Goal: Task Accomplishment & Management: Complete application form

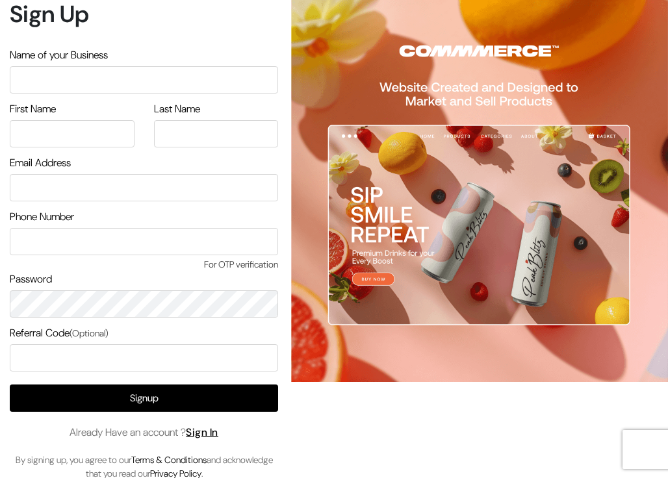
click at [98, 84] on input "text" at bounding box center [144, 79] width 268 height 27
type input "Testing Store"
type input "S"
type input "C"
type input "A"
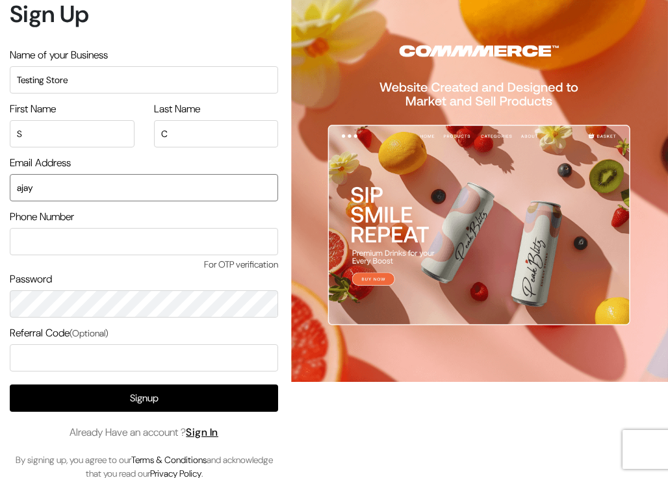
type input "ajaybroly@gmail.com"
type input "6379725903"
click at [132, 193] on input "ajaybroly@gmail.com" at bounding box center [144, 187] width 268 height 27
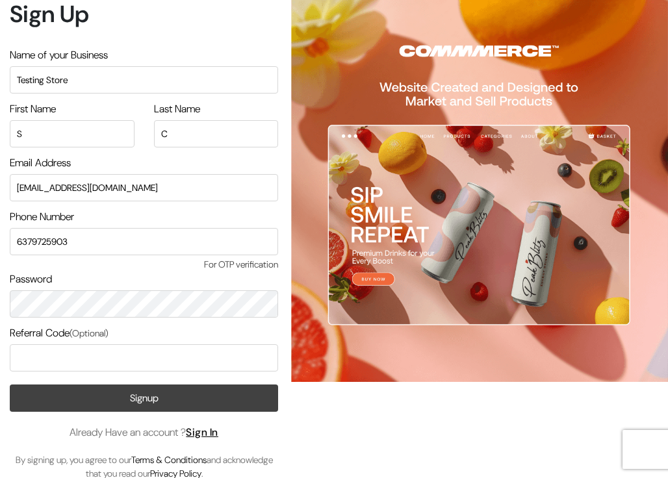
click at [142, 356] on button "Signup" at bounding box center [144, 398] width 268 height 27
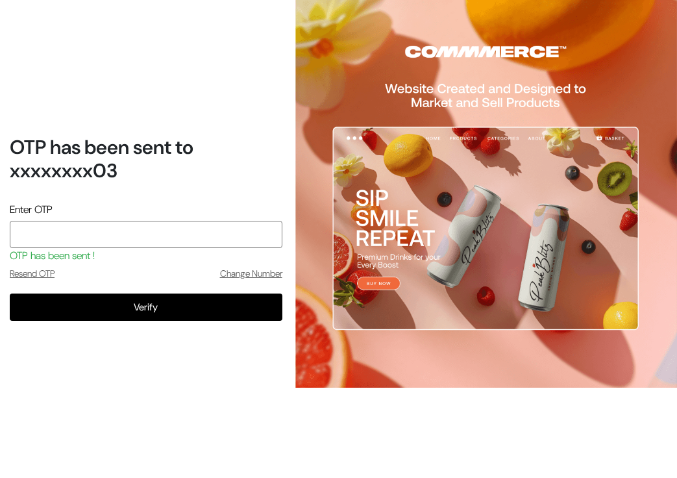
click at [193, 237] on input "tel" at bounding box center [146, 234] width 273 height 27
type input "8792"
click at [10, 294] on button "Verify" at bounding box center [146, 307] width 273 height 27
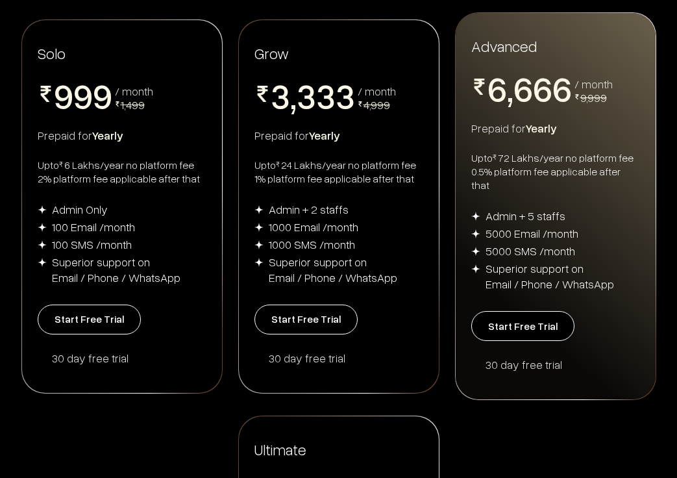
scroll to position [325, 0]
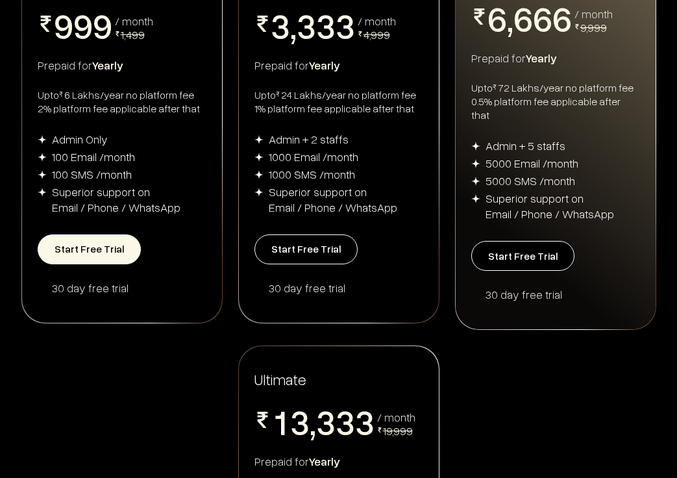
click at [93, 238] on button "Start Free Trial" at bounding box center [89, 249] width 103 height 30
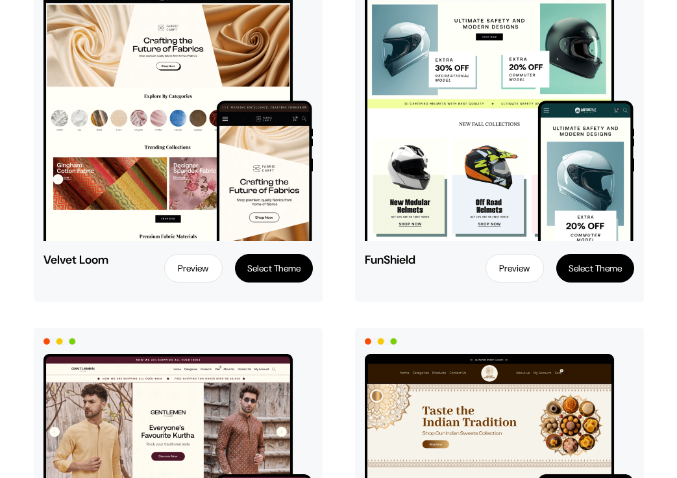
scroll to position [2403, 0]
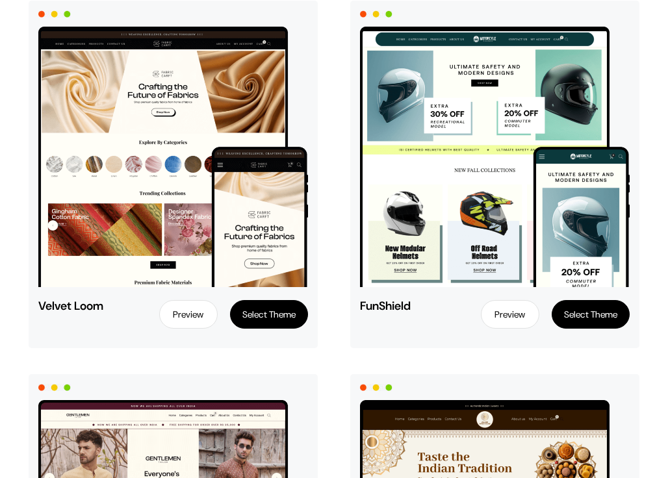
click at [597, 309] on button "Select Theme" at bounding box center [590, 314] width 78 height 29
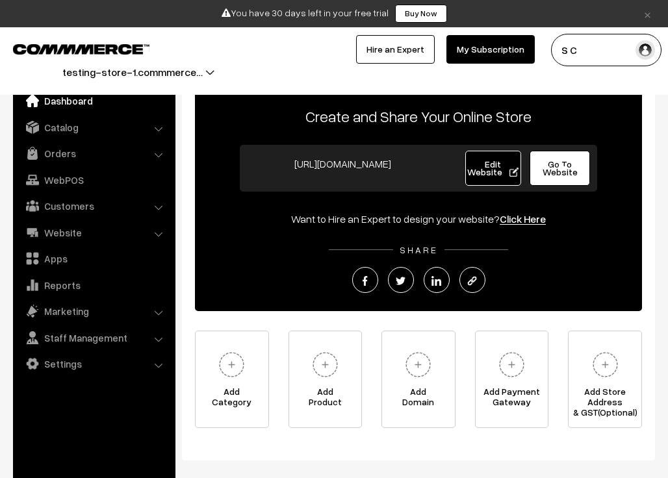
scroll to position [65, 0]
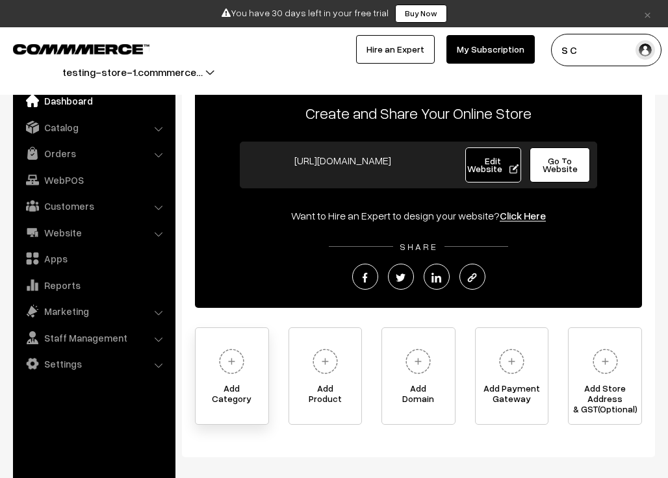
click at [231, 362] on img at bounding box center [232, 362] width 36 height 36
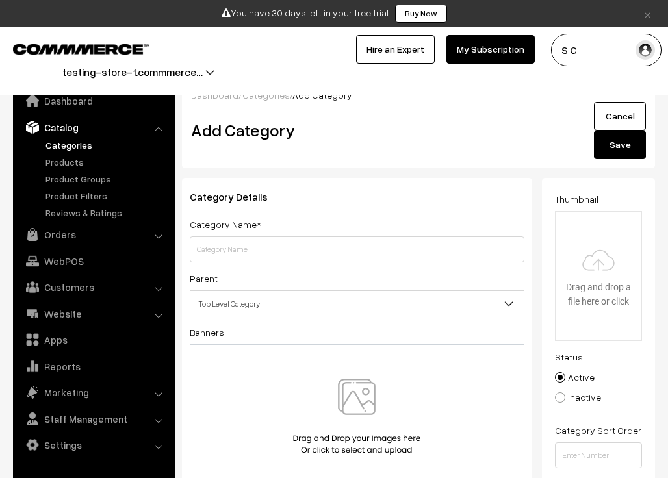
click at [259, 244] on input "text" at bounding box center [357, 249] width 335 height 26
type input "C"
type input "Category 1"
click at [307, 377] on div at bounding box center [357, 416] width 335 height 145
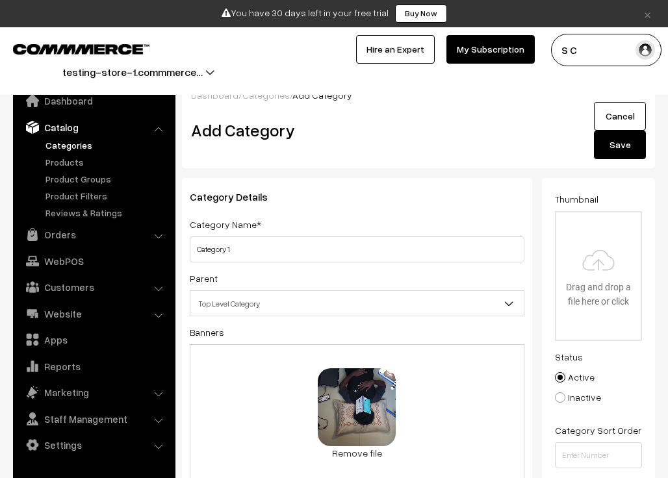
click at [605, 147] on button "Save" at bounding box center [620, 145] width 52 height 29
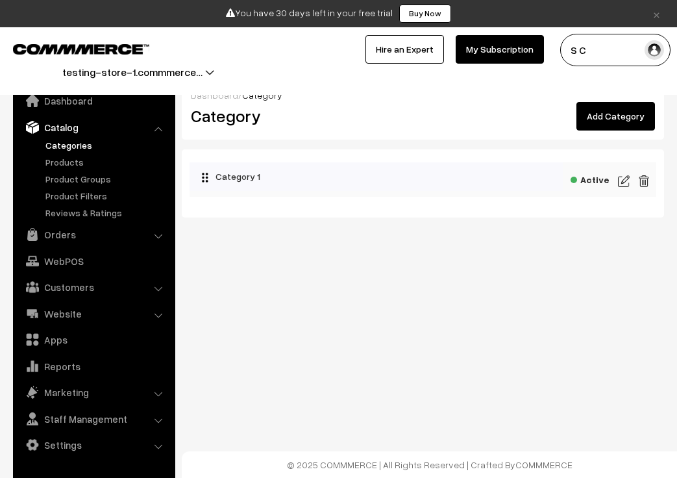
click at [597, 123] on link "Add Category" at bounding box center [616, 116] width 79 height 29
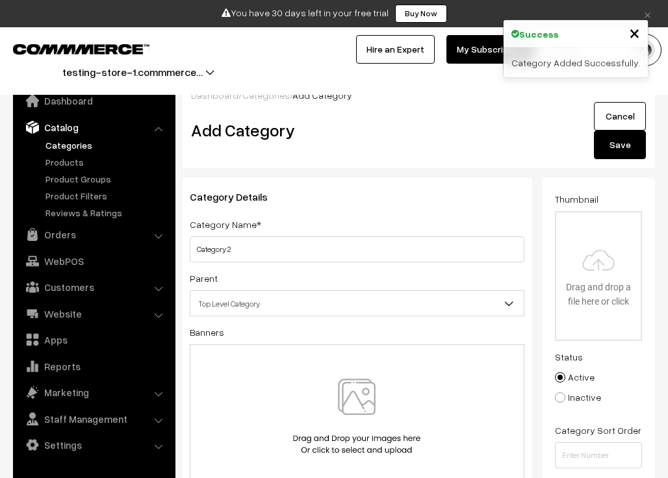
type input "Category 2"
click at [301, 370] on div at bounding box center [357, 416] width 335 height 145
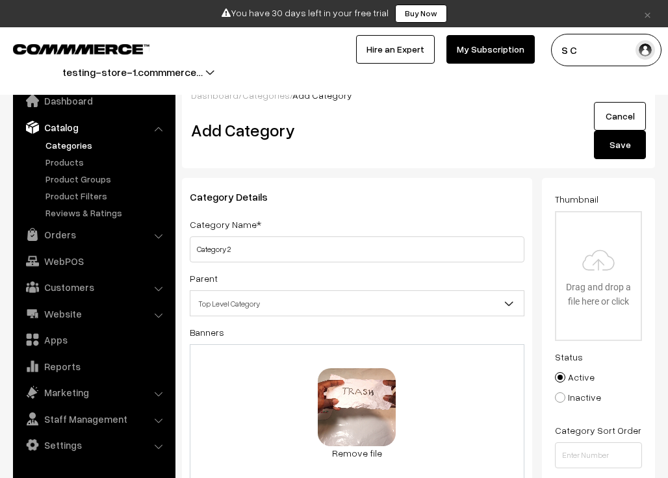
click at [617, 157] on button "Save" at bounding box center [620, 145] width 52 height 29
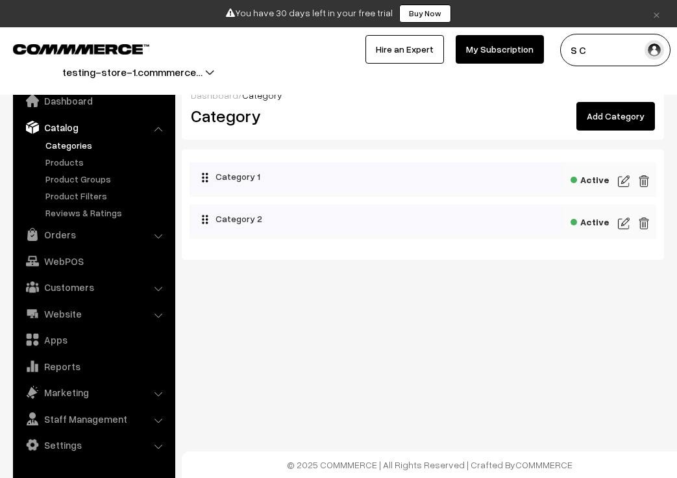
click at [622, 113] on link "Add Category" at bounding box center [616, 116] width 79 height 29
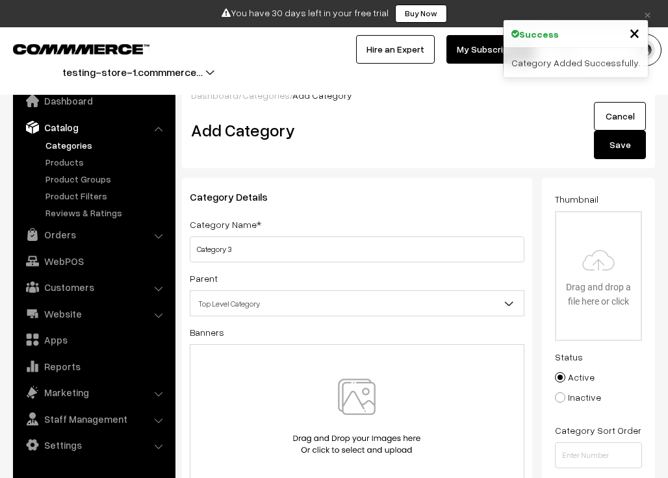
type input "Category 3"
click at [346, 419] on img at bounding box center [357, 417] width 134 height 76
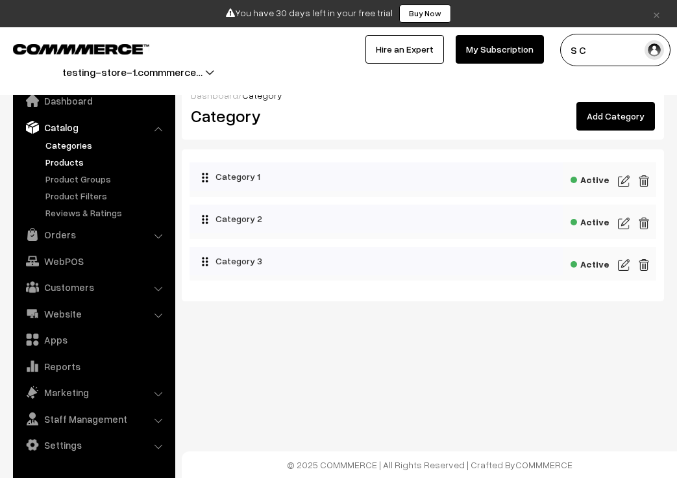
click at [70, 163] on link "Products" at bounding box center [106, 162] width 129 height 14
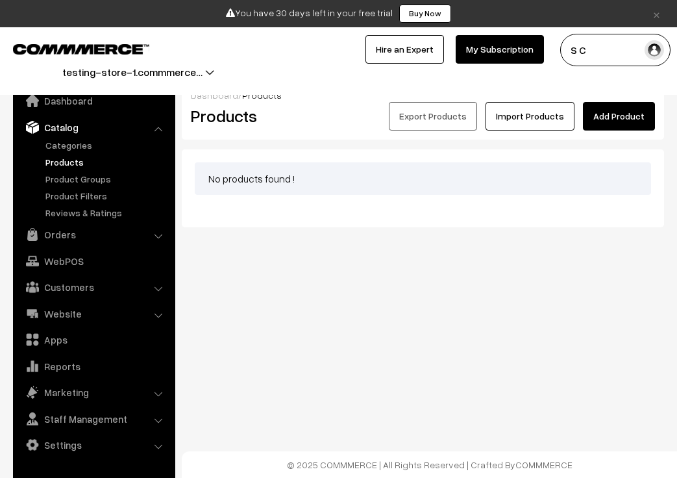
click at [602, 123] on link "Add Product" at bounding box center [619, 116] width 72 height 29
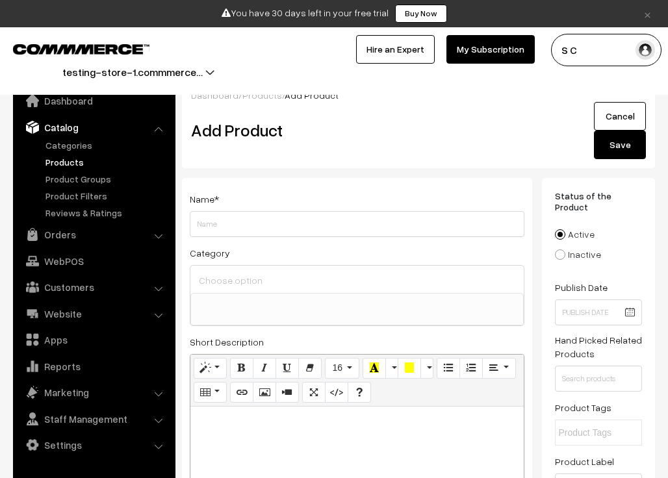
select select
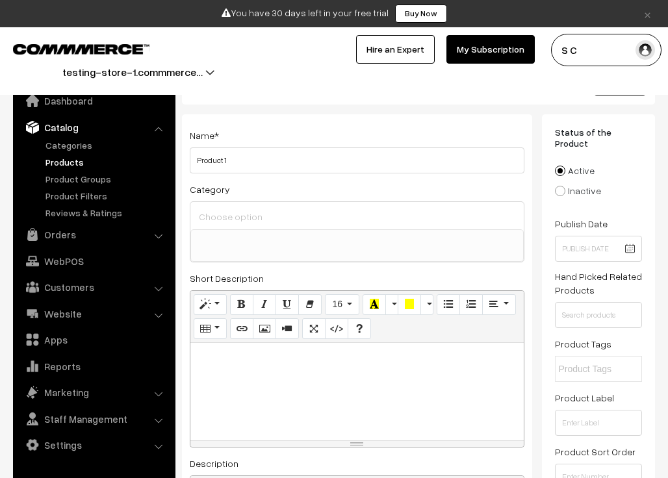
scroll to position [65, 0]
type input "Product 1"
click at [222, 377] on div at bounding box center [356, 390] width 333 height 97
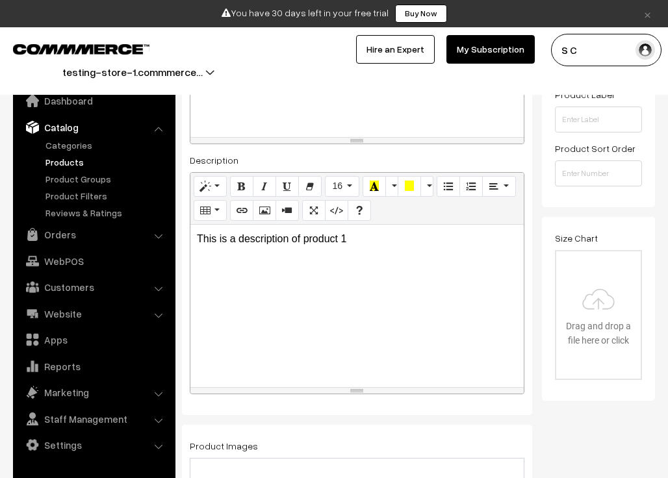
click at [357, 238] on p "This is a description of product 1" at bounding box center [357, 239] width 320 height 16
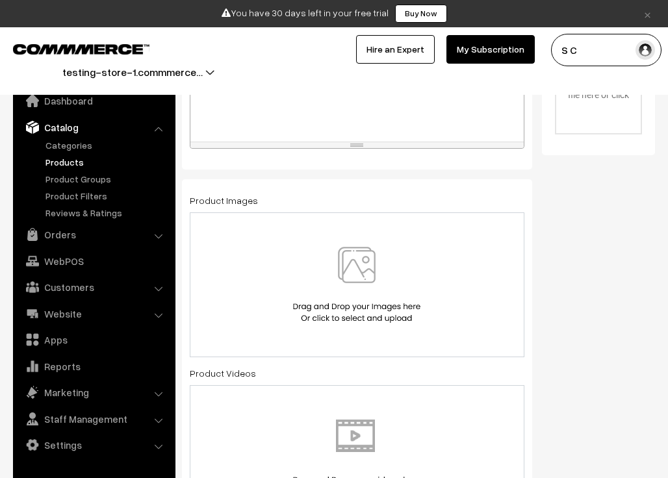
scroll to position [627, 0]
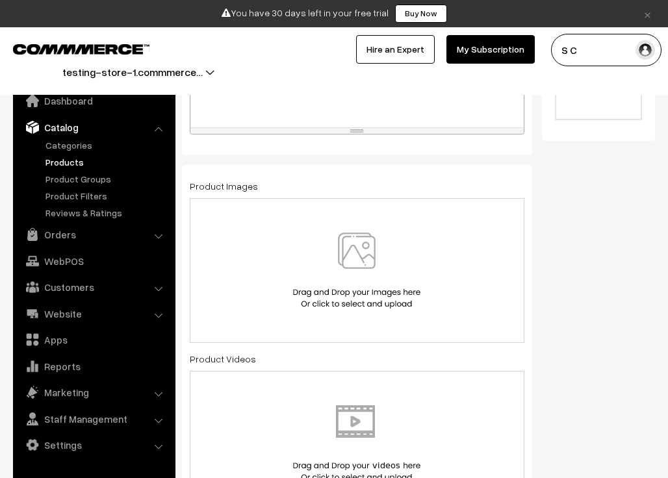
click at [351, 271] on img at bounding box center [357, 271] width 134 height 76
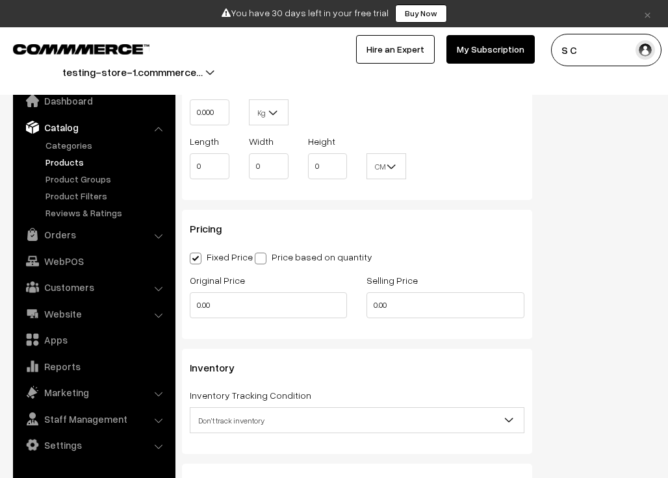
scroll to position [1211, 0]
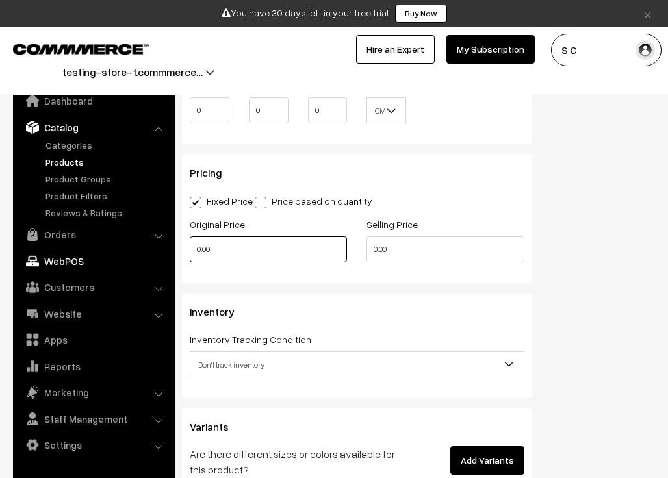
drag, startPoint x: 208, startPoint y: 246, endPoint x: 155, endPoint y: 249, distance: 52.7
type input "2000"
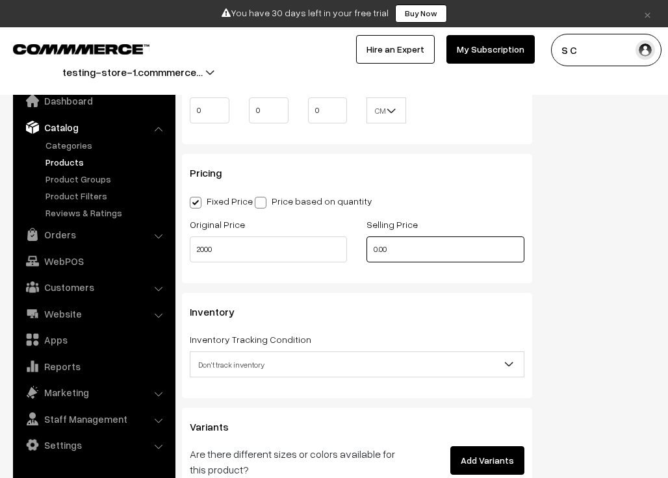
drag, startPoint x: 401, startPoint y: 249, endPoint x: 310, endPoint y: 248, distance: 90.3
click at [312, 248] on div "Original Price 2000 Selling Price 0.00" at bounding box center [357, 243] width 354 height 54
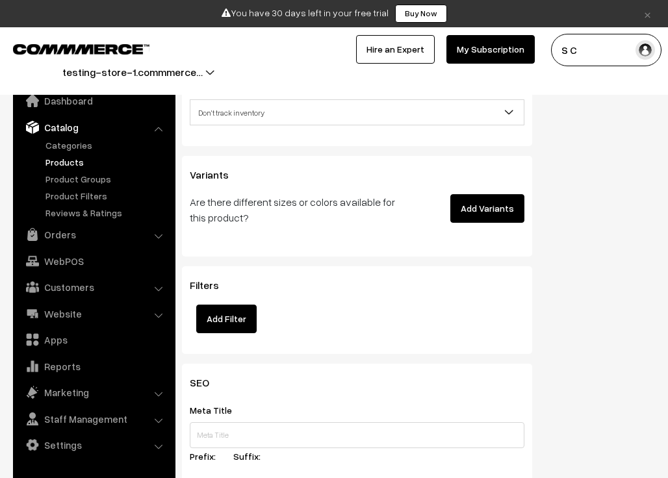
scroll to position [1473, 0]
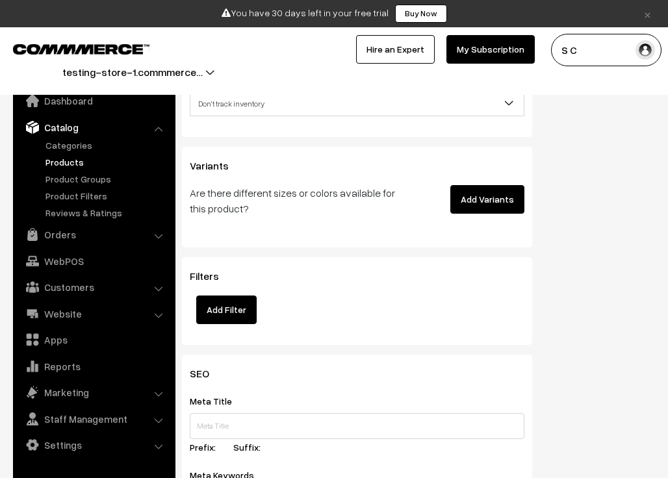
type input "1500"
click at [507, 207] on button "Add Variants" at bounding box center [487, 199] width 74 height 29
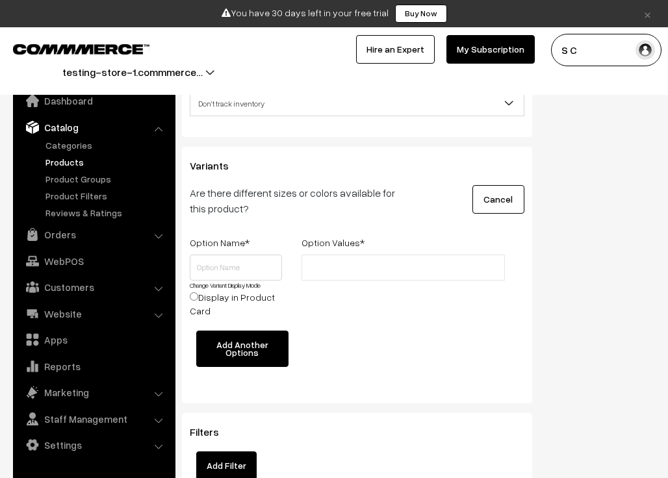
click at [246, 336] on button "Add Another Options" at bounding box center [242, 349] width 92 height 36
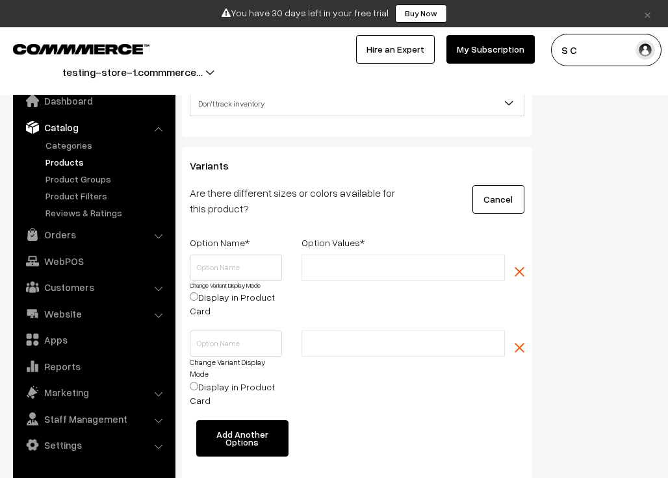
click at [524, 348] on div "Change Variant Display Mode Display in Product Card" at bounding box center [357, 376] width 354 height 90
click at [520, 347] on img "button" at bounding box center [519, 348] width 10 height 10
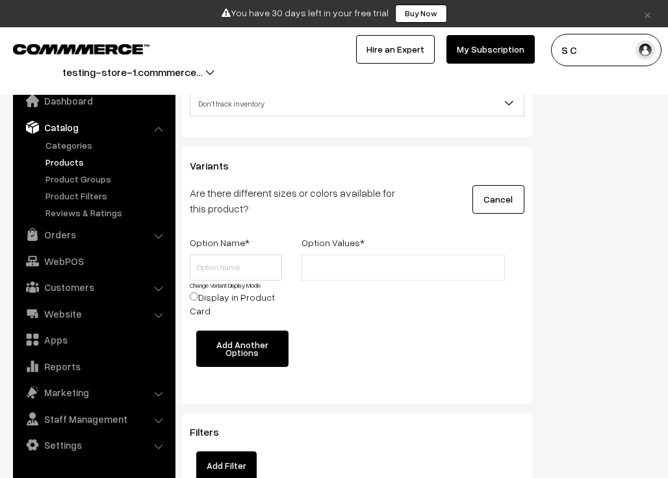
click at [191, 297] on input "Display in Product Card" at bounding box center [194, 296] width 8 height 8
radio input "true"
click at [191, 297] on input "Display in Product Card" at bounding box center [194, 296] width 8 height 8
click at [493, 194] on button "Cancel" at bounding box center [498, 199] width 52 height 29
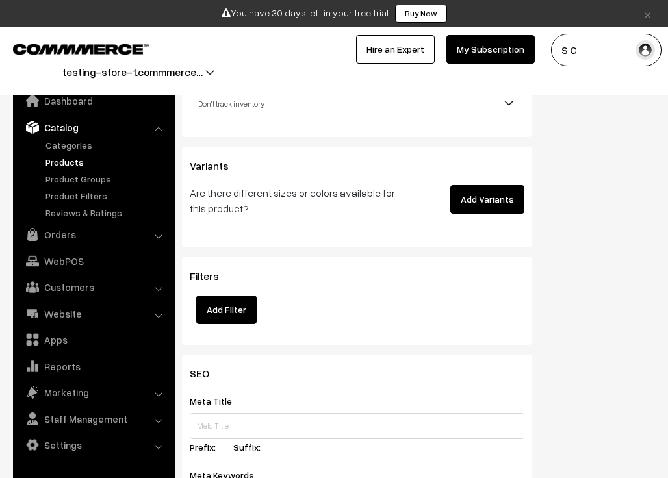
click at [241, 310] on button "Add Filter" at bounding box center [226, 310] width 60 height 29
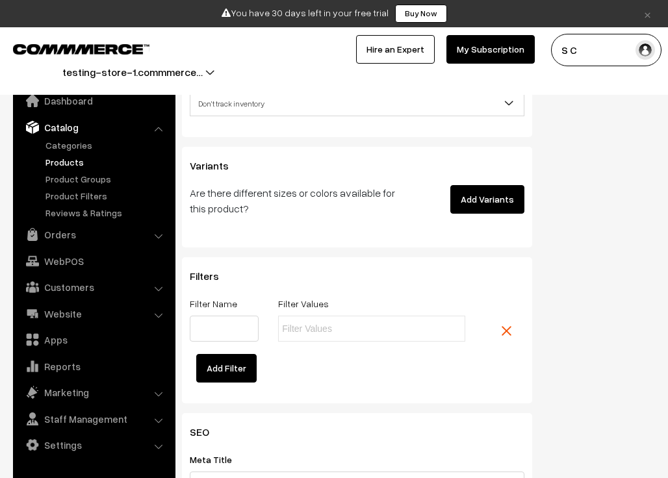
click at [511, 331] on img at bounding box center [506, 331] width 10 height 10
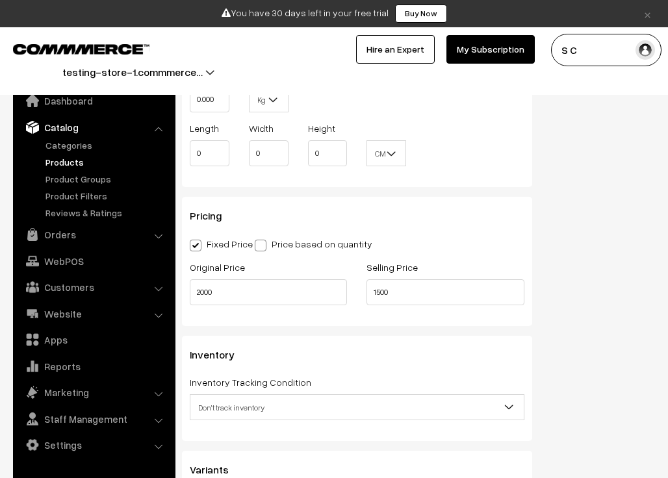
scroll to position [1213, 0]
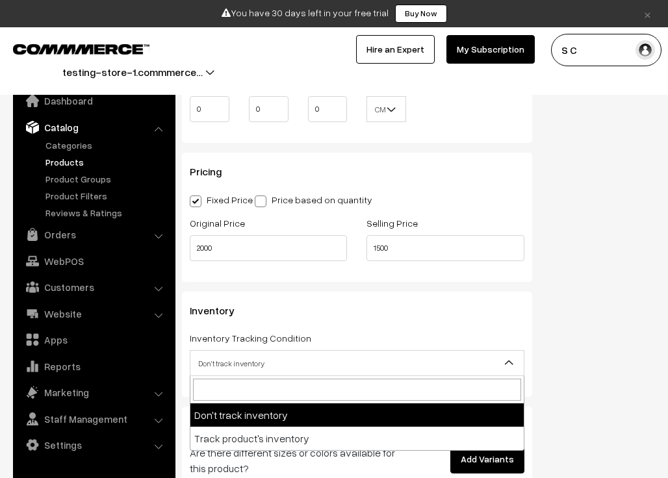
click at [256, 370] on span "Don't track inventory" at bounding box center [356, 363] width 333 height 23
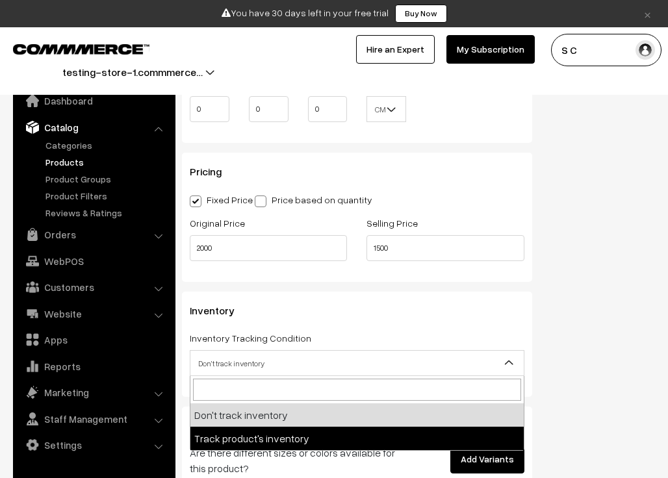
select select "2"
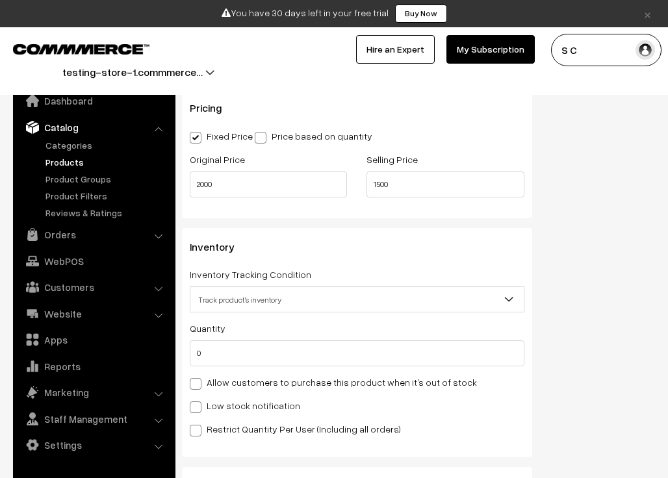
scroll to position [1278, 0]
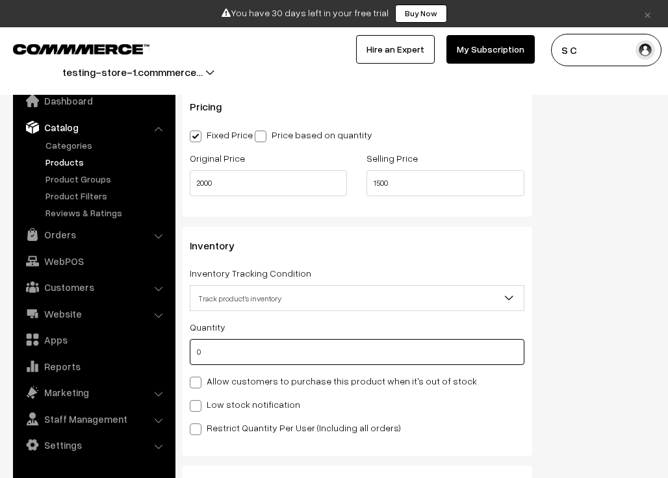
drag, startPoint x: 222, startPoint y: 348, endPoint x: 181, endPoint y: 352, distance: 41.8
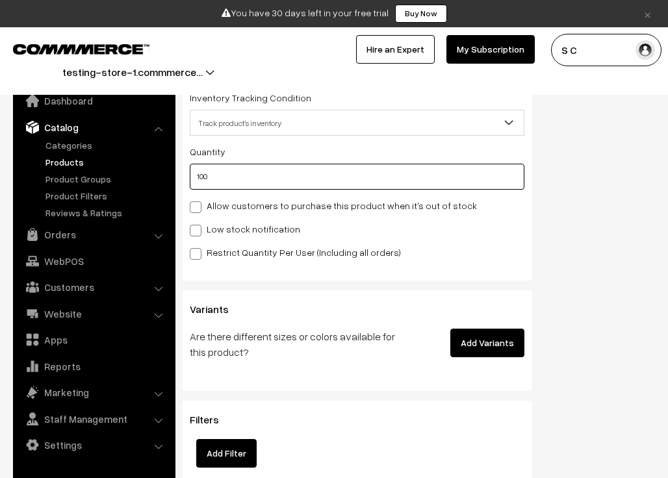
scroll to position [1473, 0]
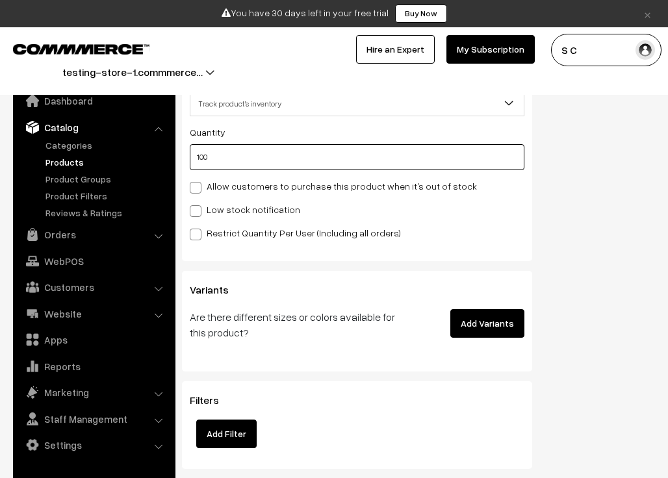
type input "100"
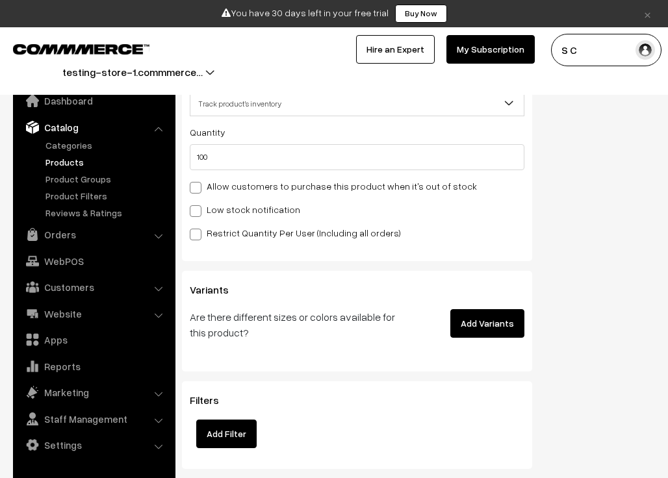
click at [472, 321] on button "Add Variants" at bounding box center [487, 323] width 74 height 29
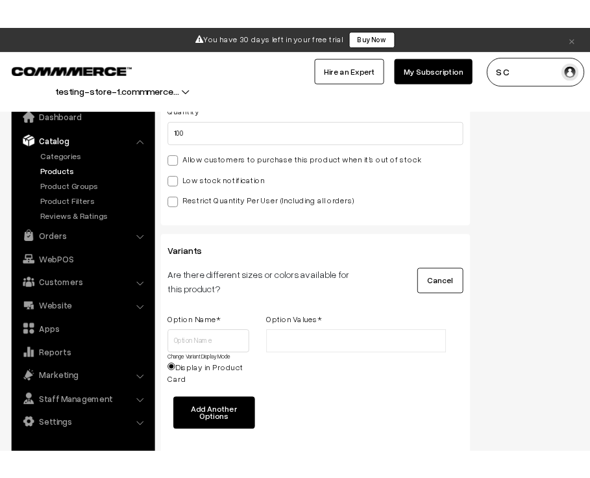
scroll to position [1538, 0]
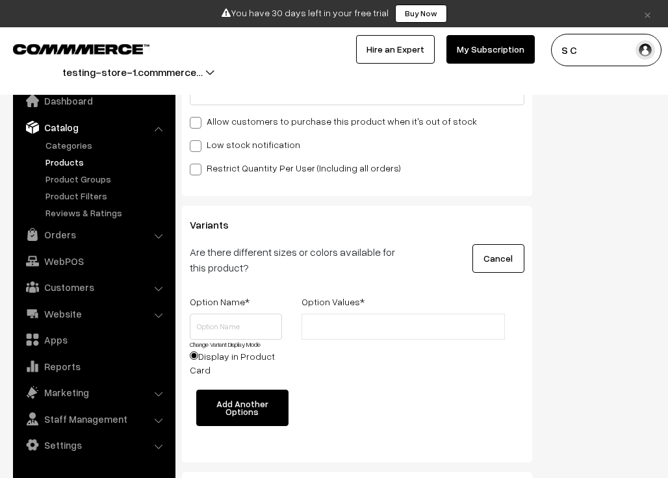
click at [329, 324] on input "text" at bounding box center [362, 327] width 114 height 14
click at [262, 328] on input "text" at bounding box center [236, 327] width 92 height 26
type input "S"
type input "b"
type input "Black"
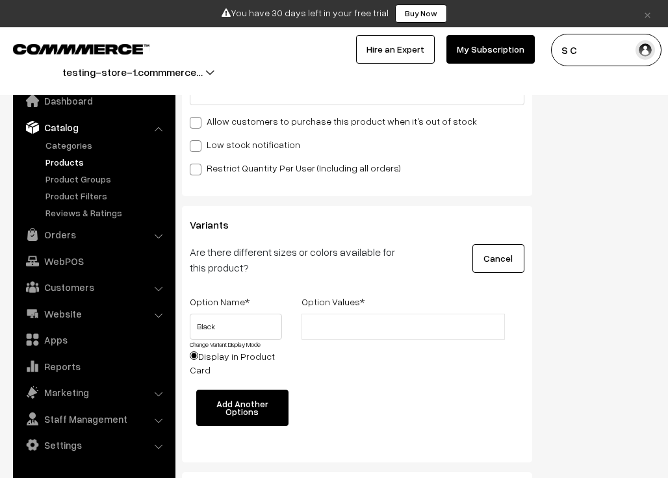
click at [348, 331] on input "text" at bounding box center [362, 327] width 114 height 14
click at [262, 399] on button "Add Another Options" at bounding box center [242, 408] width 92 height 36
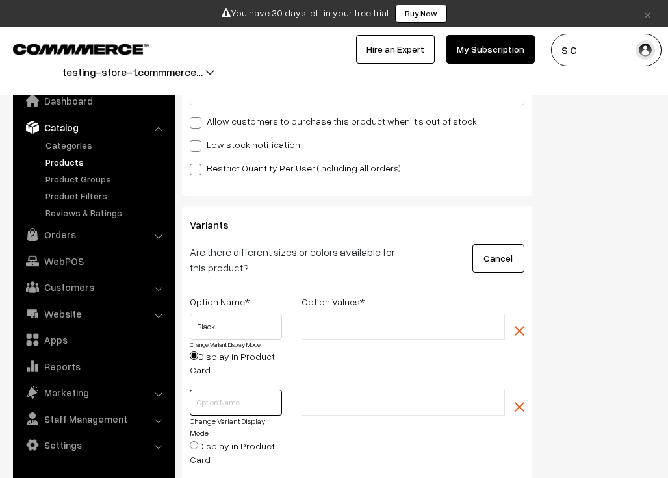
click at [253, 409] on input "text" at bounding box center [236, 403] width 92 height 26
click at [346, 320] on input "text" at bounding box center [362, 327] width 114 height 14
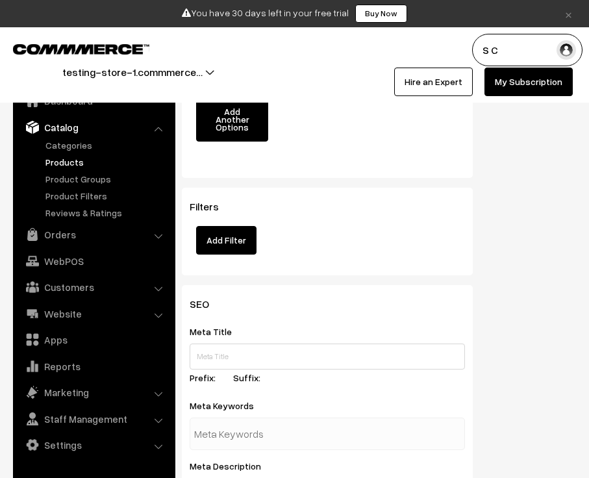
scroll to position [1992, 0]
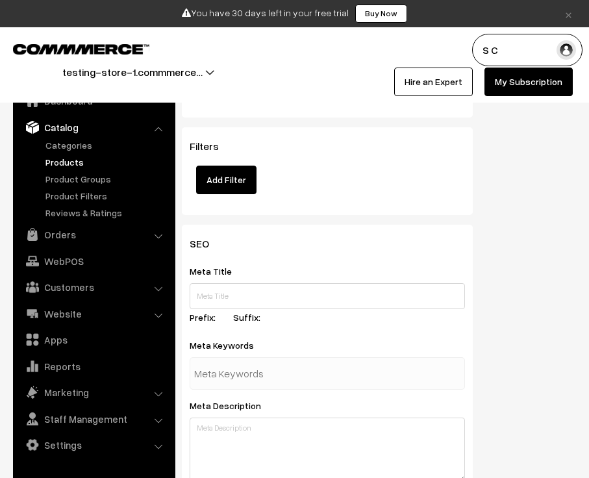
click at [229, 171] on button "Add Filter" at bounding box center [226, 180] width 60 height 29
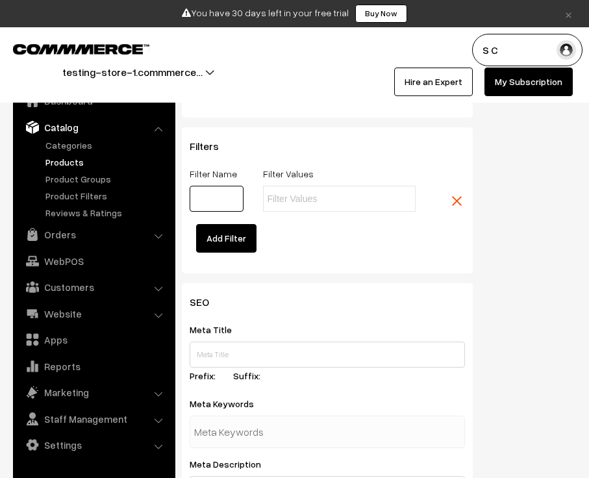
click at [226, 188] on input "text" at bounding box center [217, 199] width 54 height 26
click at [454, 196] on img at bounding box center [457, 201] width 10 height 10
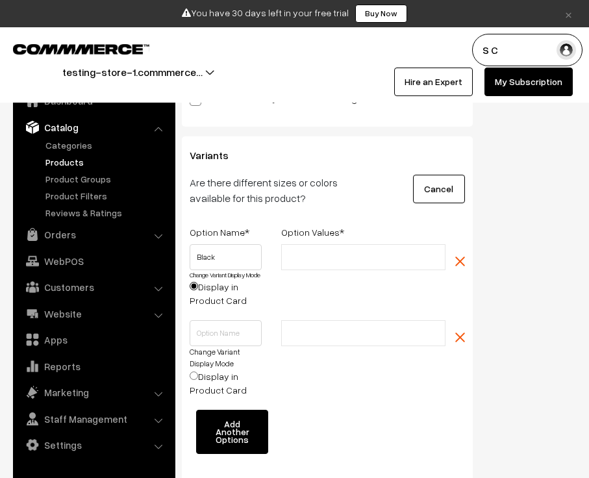
scroll to position [1602, 0]
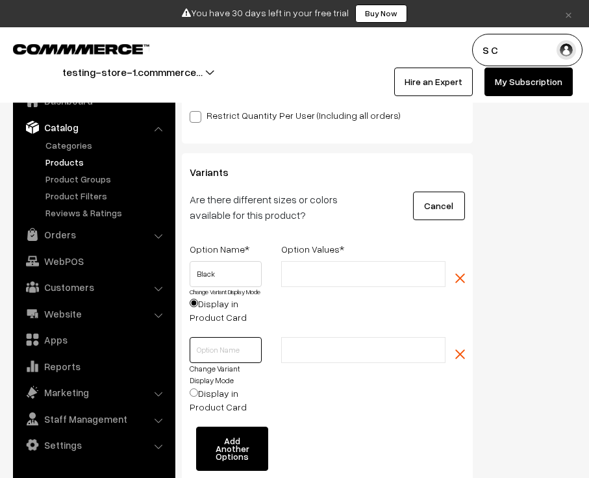
click at [223, 348] on input "text" at bounding box center [226, 350] width 72 height 26
type input "Blue"
click at [197, 392] on input "Display in Product Card" at bounding box center [194, 392] width 8 height 8
radio input "true"
click at [193, 302] on input "Display in Product Card" at bounding box center [194, 303] width 8 height 8
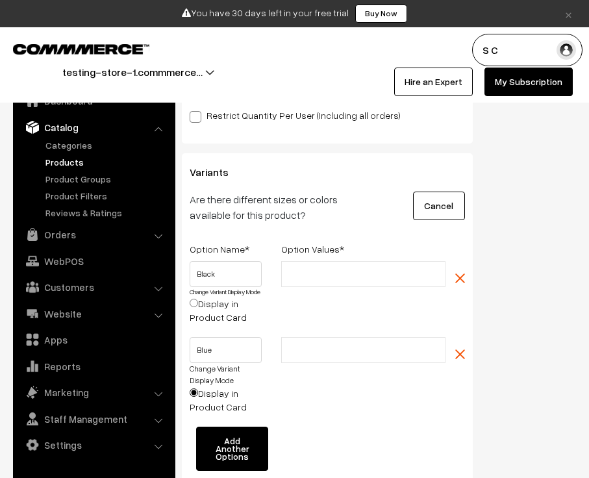
radio input "true"
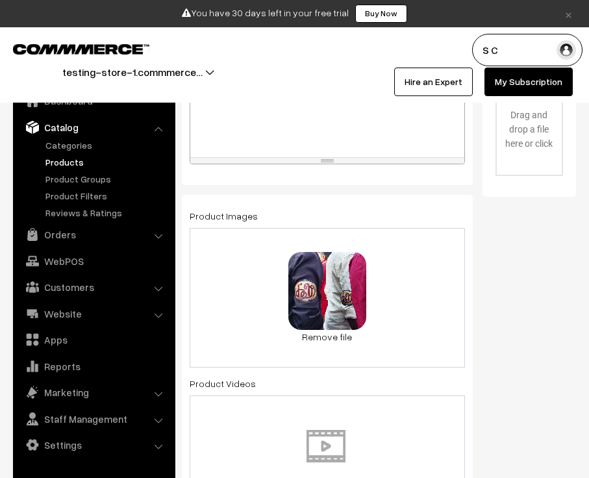
scroll to position [509, 0]
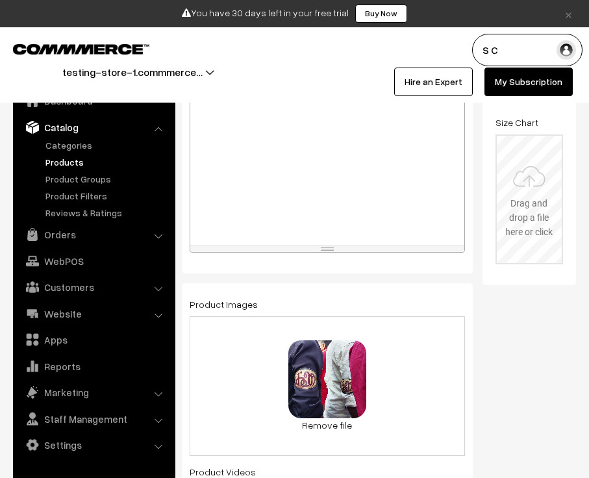
click at [537, 192] on input "file" at bounding box center [529, 199] width 65 height 127
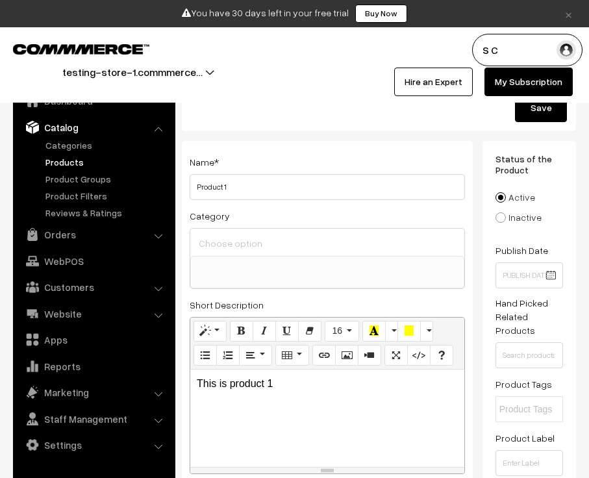
scroll to position [0, 0]
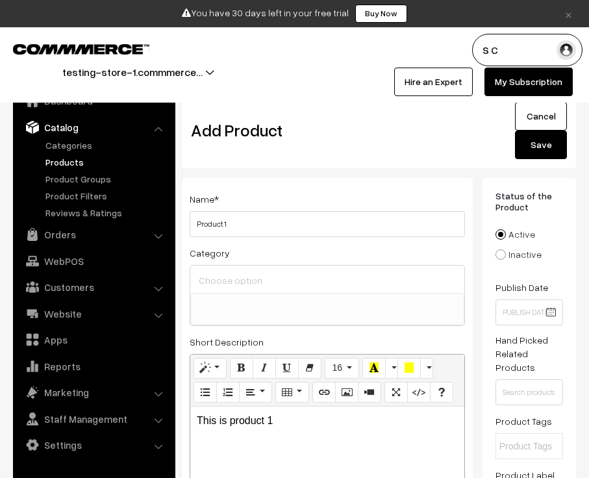
click at [543, 145] on button "Save" at bounding box center [541, 145] width 52 height 29
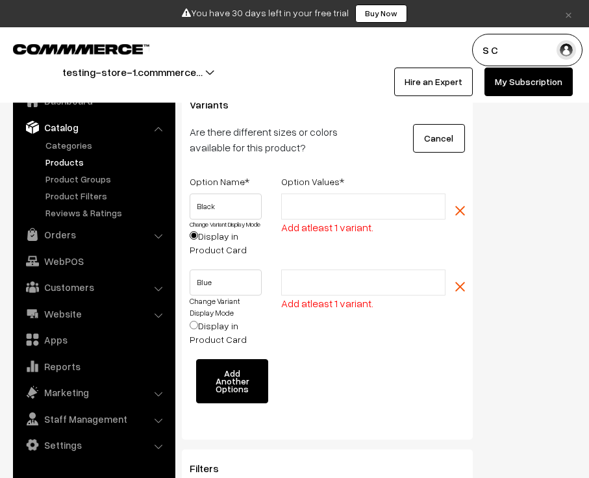
scroll to position [1656, 0]
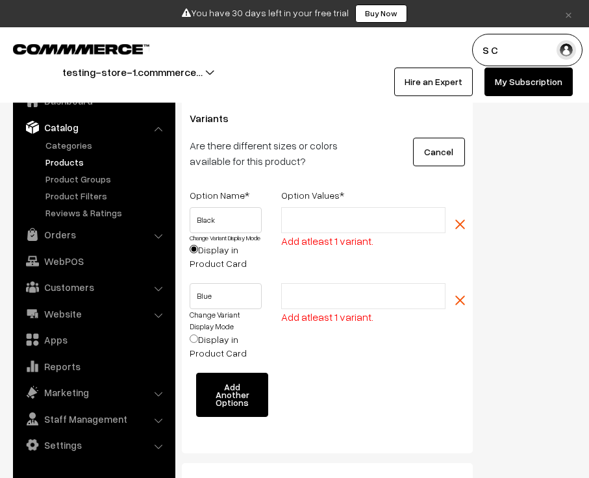
click at [326, 214] on input "text" at bounding box center [342, 221] width 114 height 14
type input "S"
type input "M"
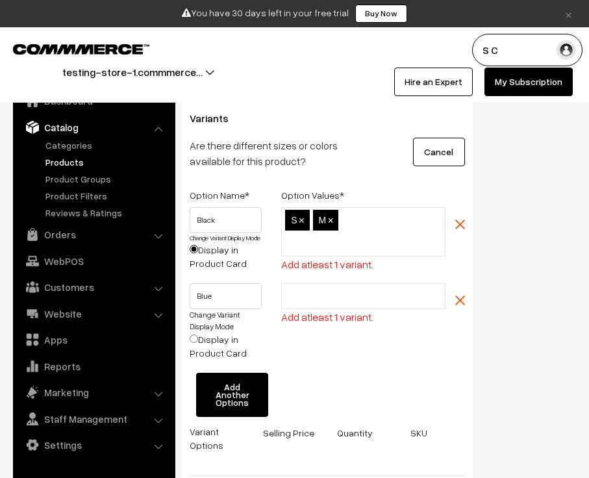
type input "L"
click at [352, 296] on input "text" at bounding box center [342, 297] width 114 height 14
type input "S"
type input "M"
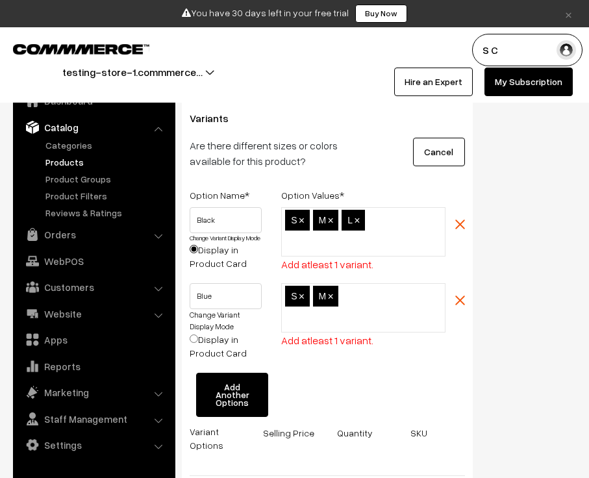
type input "L"
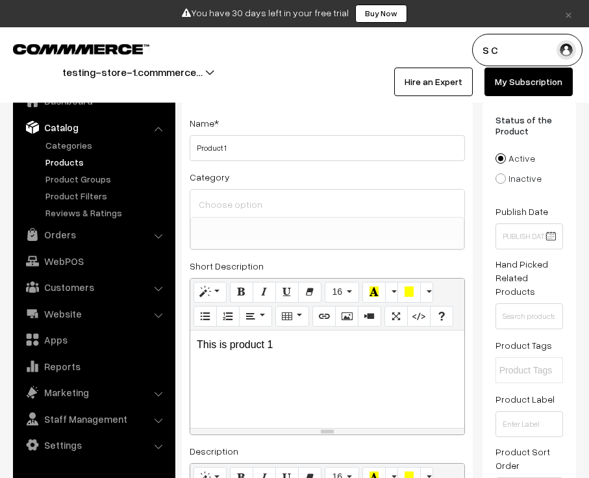
scroll to position [0, 0]
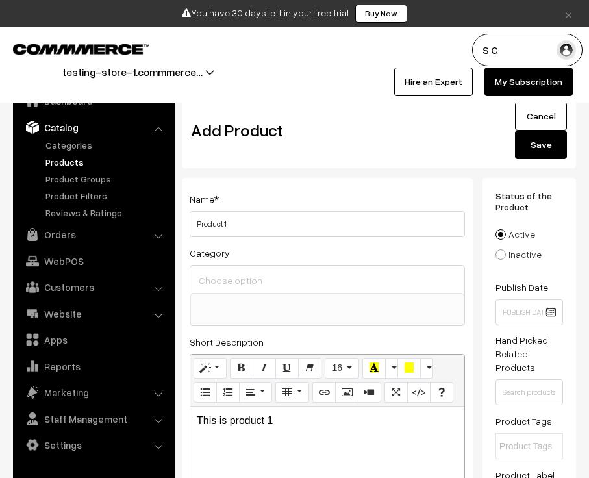
click at [533, 151] on button "Save" at bounding box center [541, 145] width 52 height 29
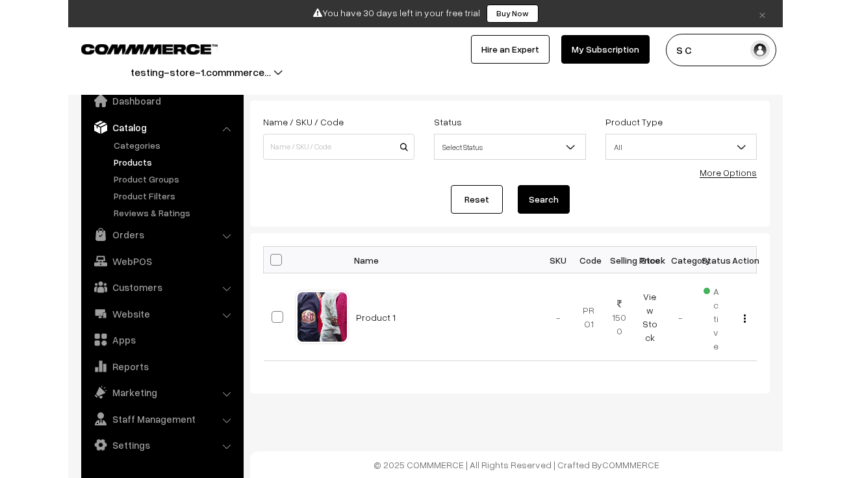
scroll to position [29, 0]
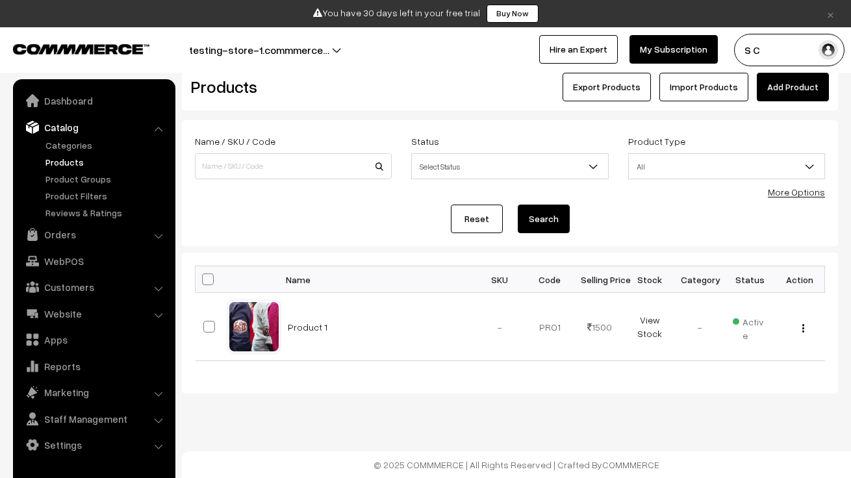
click at [589, 90] on link "Add Product" at bounding box center [793, 87] width 72 height 29
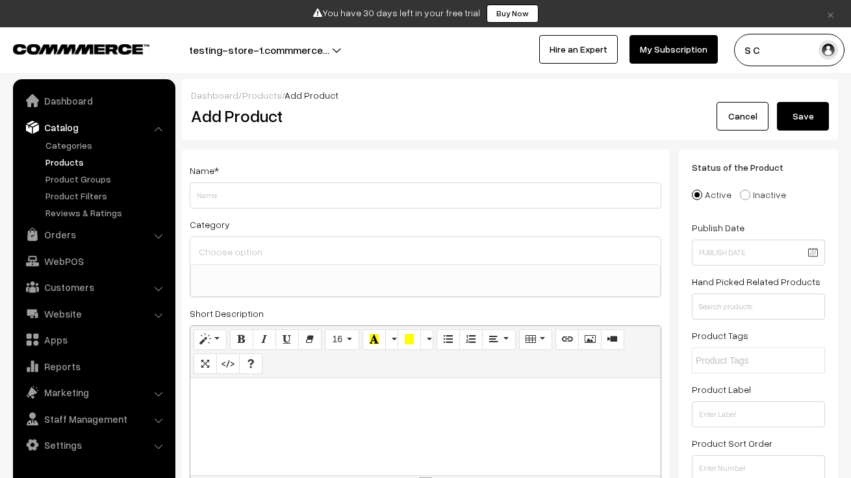
select select
type input "p"
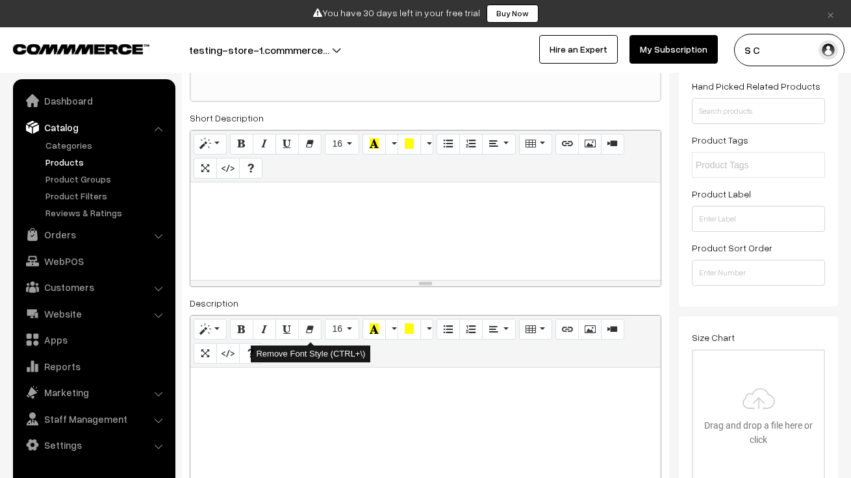
scroll to position [195, 0]
type input "Product 2"
click at [294, 224] on div at bounding box center [425, 231] width 470 height 97
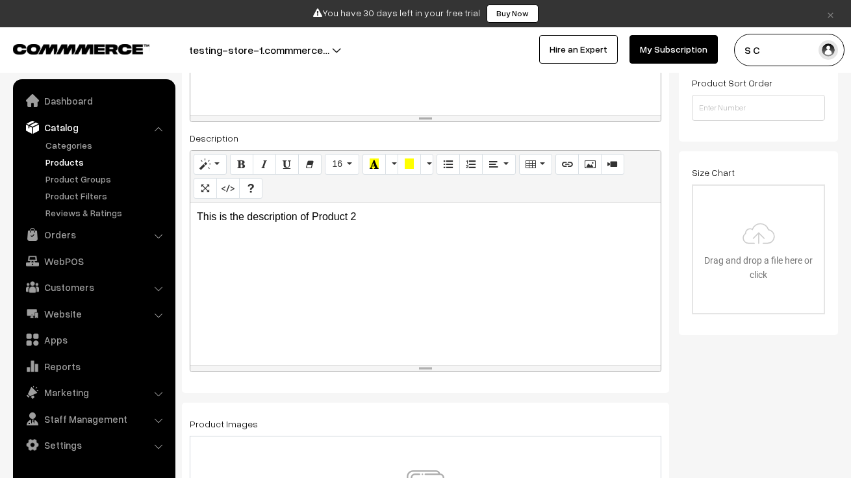
scroll to position [520, 0]
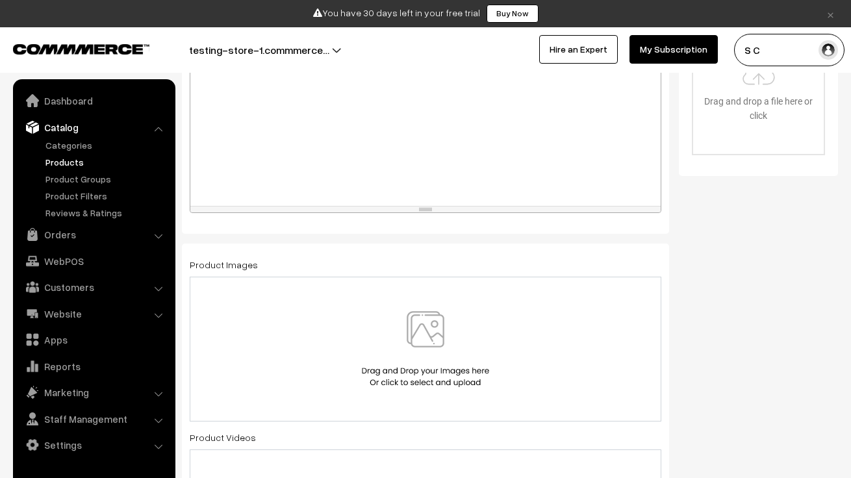
click at [323, 323] on div at bounding box center [425, 349] width 444 height 76
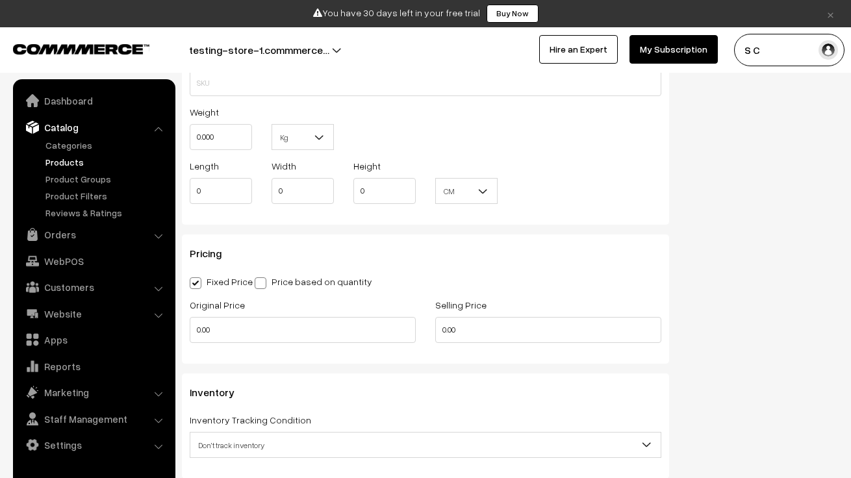
scroll to position [1104, 0]
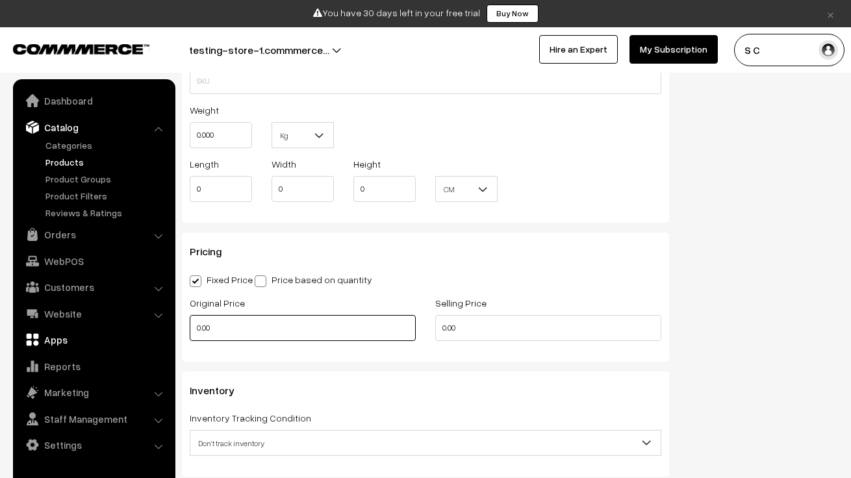
drag, startPoint x: 227, startPoint y: 327, endPoint x: 146, endPoint y: 338, distance: 82.6
click at [146, 338] on body "Thank you for showing interest. Our team will call you shortly. Close × You hav…" at bounding box center [425, 77] width 851 height 2363
type input "1500"
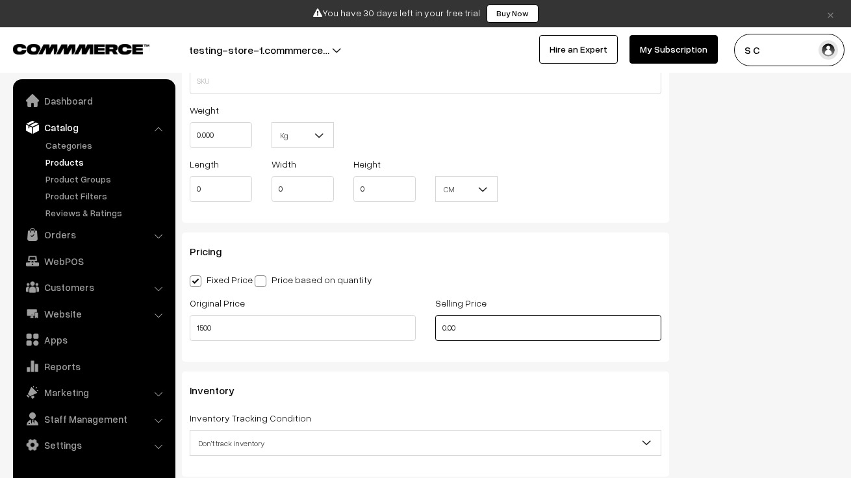
drag, startPoint x: 461, startPoint y: 324, endPoint x: 438, endPoint y: 323, distance: 22.7
click at [438, 323] on input "0.00" at bounding box center [548, 328] width 226 height 26
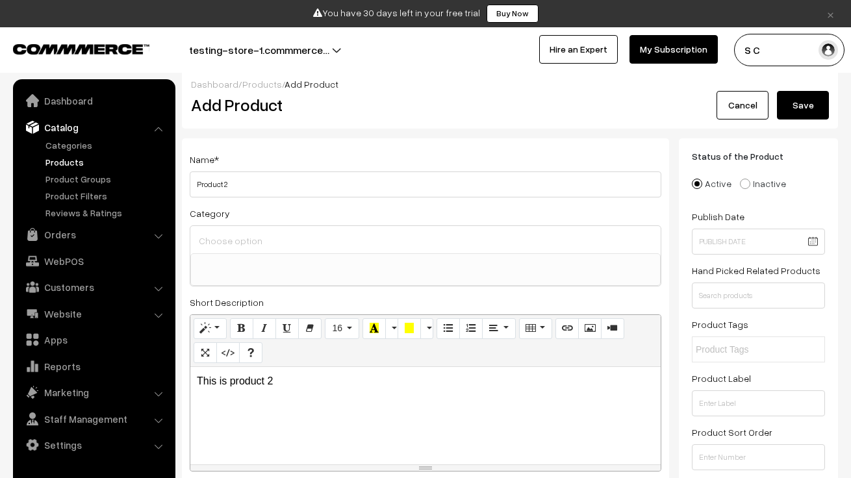
scroll to position [0, 0]
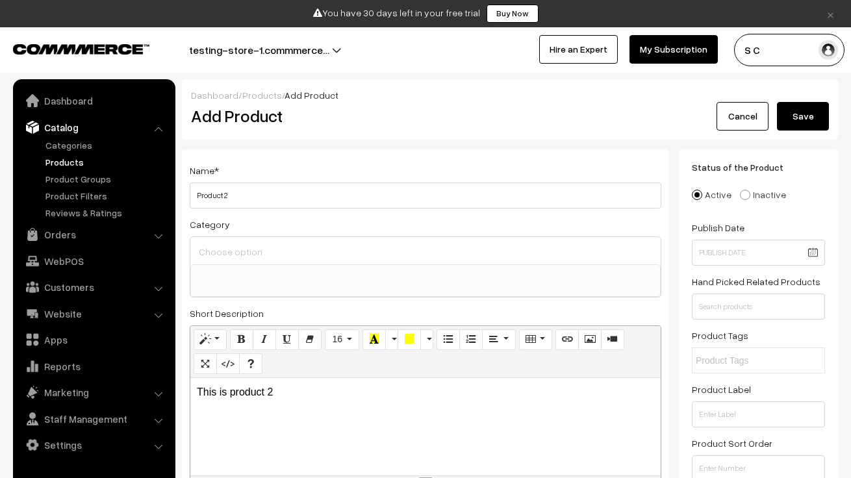
type input "1250"
click at [808, 112] on button "Save" at bounding box center [803, 116] width 52 height 29
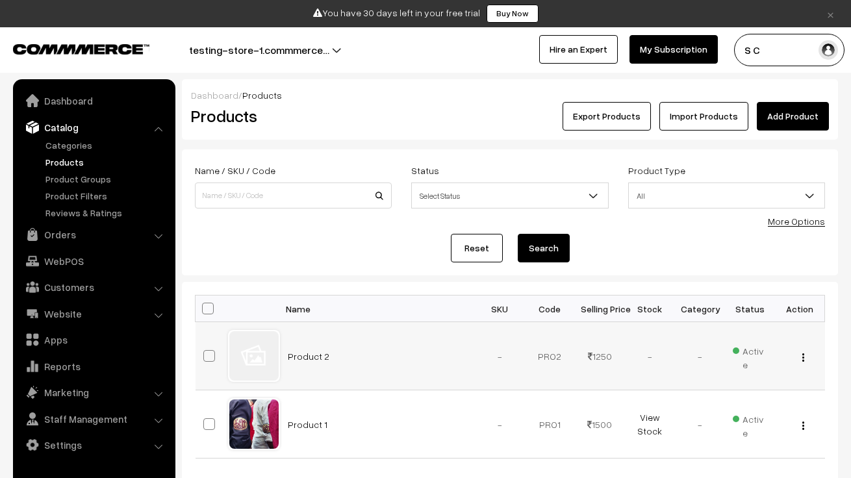
click at [253, 352] on div at bounding box center [253, 355] width 49 height 49
click at [260, 364] on div at bounding box center [253, 355] width 49 height 49
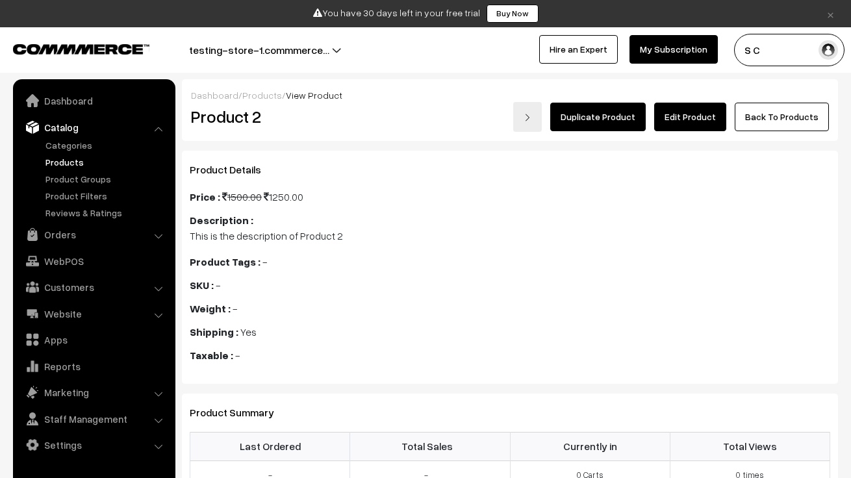
click at [692, 120] on link "Edit Product" at bounding box center [690, 117] width 72 height 29
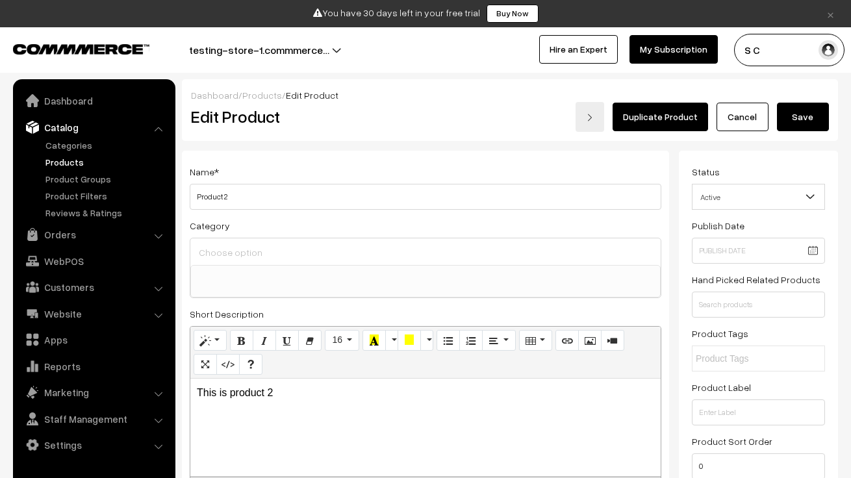
select select
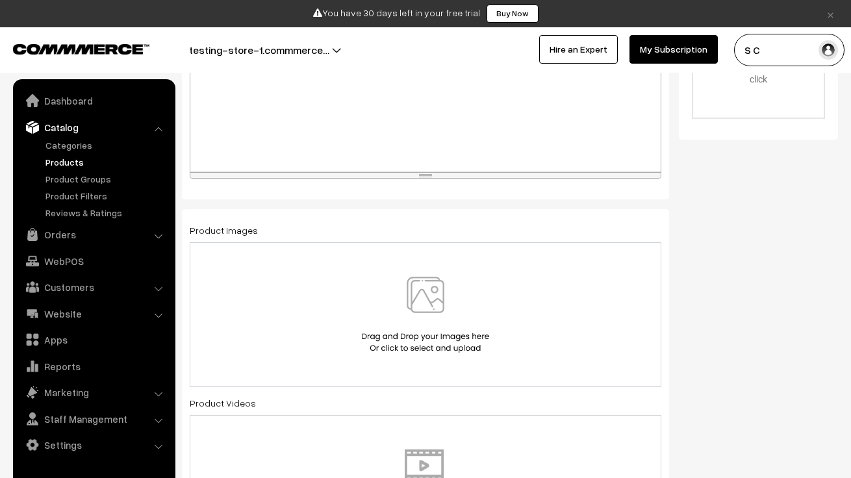
scroll to position [585, 0]
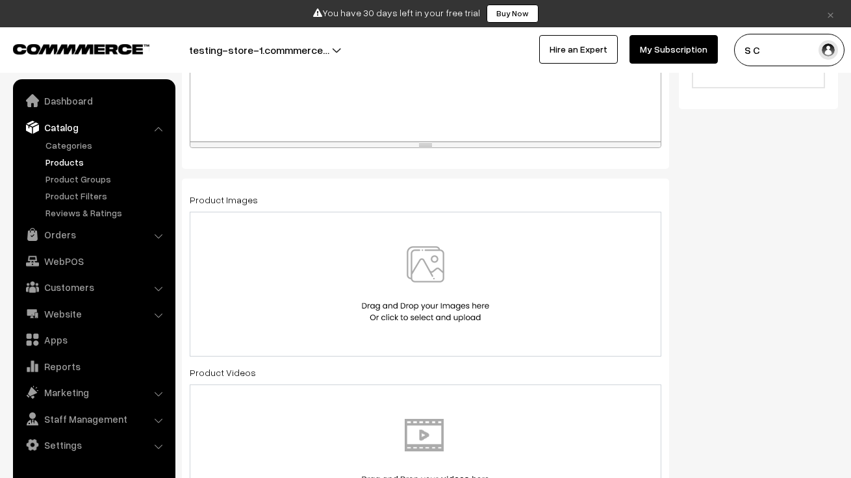
click at [427, 293] on img at bounding box center [426, 284] width 134 height 76
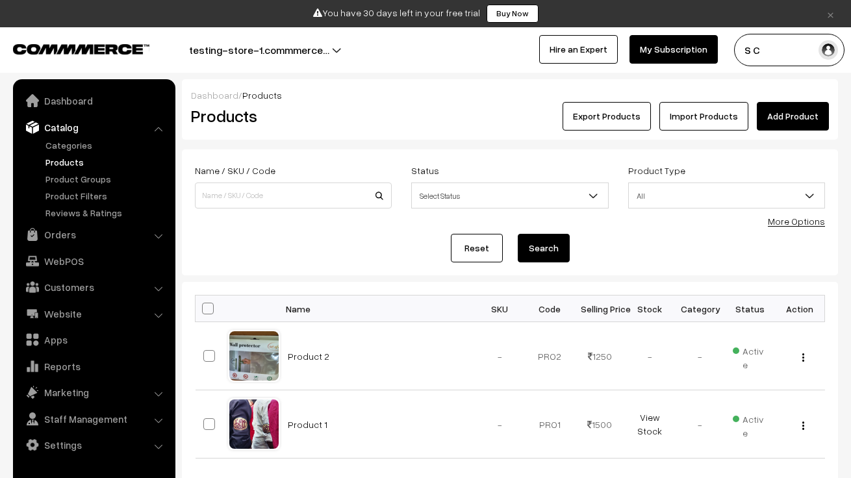
drag, startPoint x: 0, startPoint y: 85, endPoint x: 37, endPoint y: 84, distance: 37.0
click at [37, 84] on nav "Dashboard Catalog" at bounding box center [87, 318] width 175 height 478
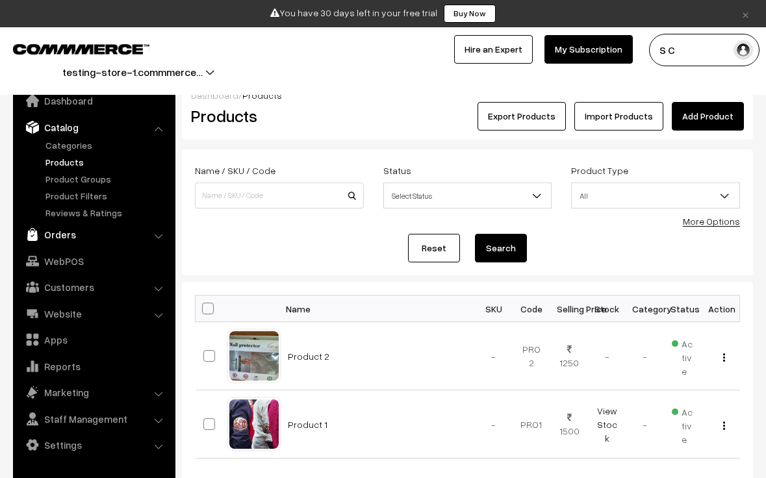
click at [147, 233] on link "Orders" at bounding box center [93, 234] width 155 height 23
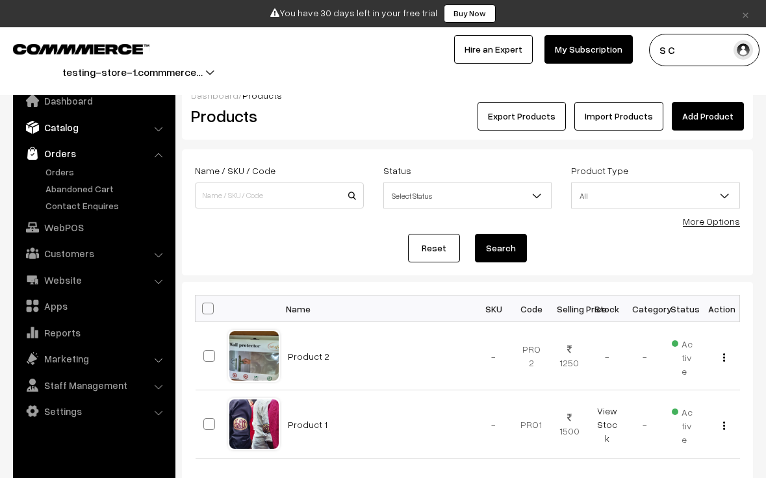
click at [166, 127] on link "Catalog" at bounding box center [93, 127] width 155 height 23
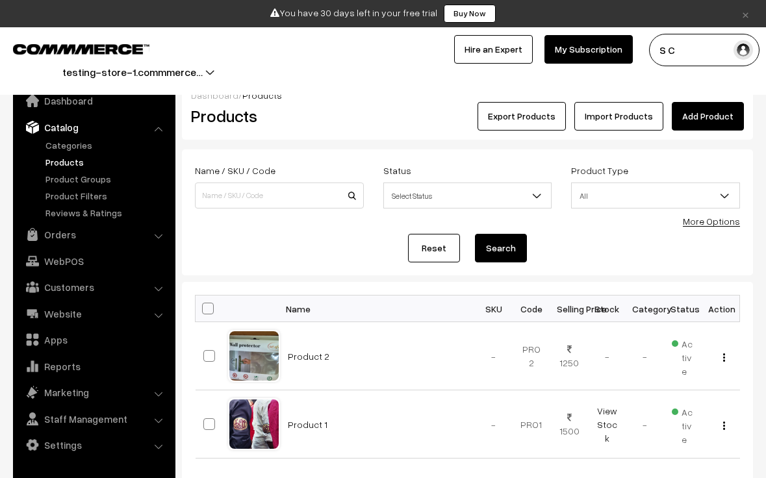
click at [155, 236] on li "Orders Orders" at bounding box center [94, 234] width 156 height 23
click at [161, 237] on li "Orders Orders" at bounding box center [94, 234] width 156 height 23
click at [101, 309] on link "Website" at bounding box center [93, 313] width 155 height 23
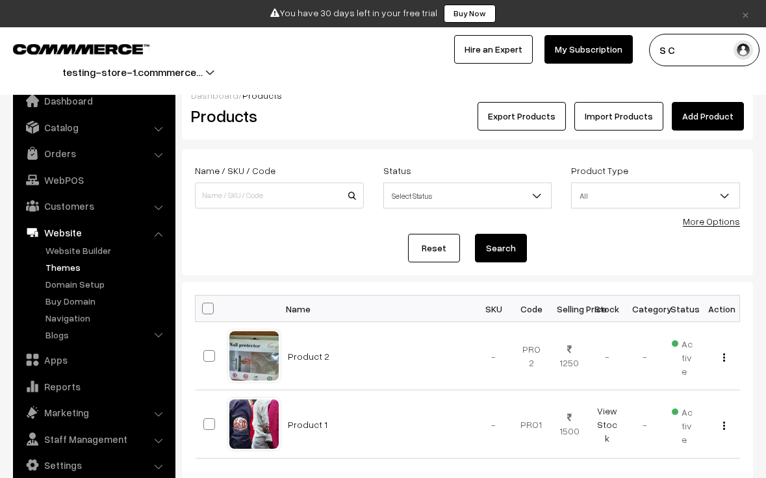
click at [71, 266] on link "Themes" at bounding box center [106, 267] width 129 height 14
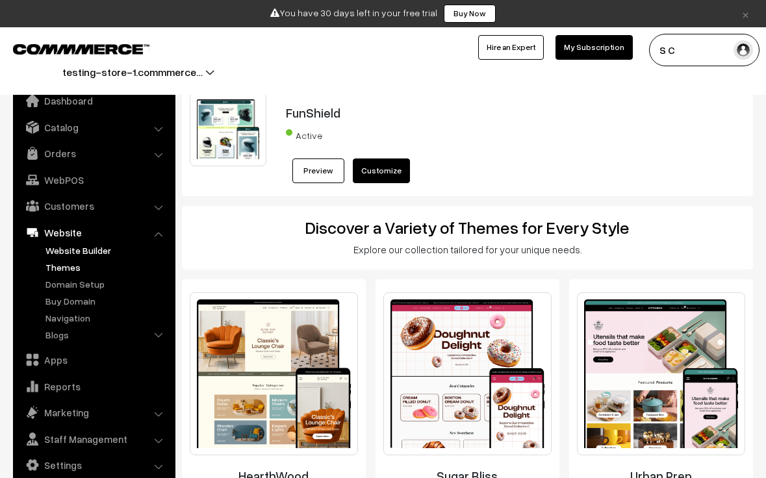
click at [79, 252] on link "Website Builder" at bounding box center [106, 251] width 129 height 14
click at [81, 251] on link "Website Builder" at bounding box center [106, 251] width 129 height 14
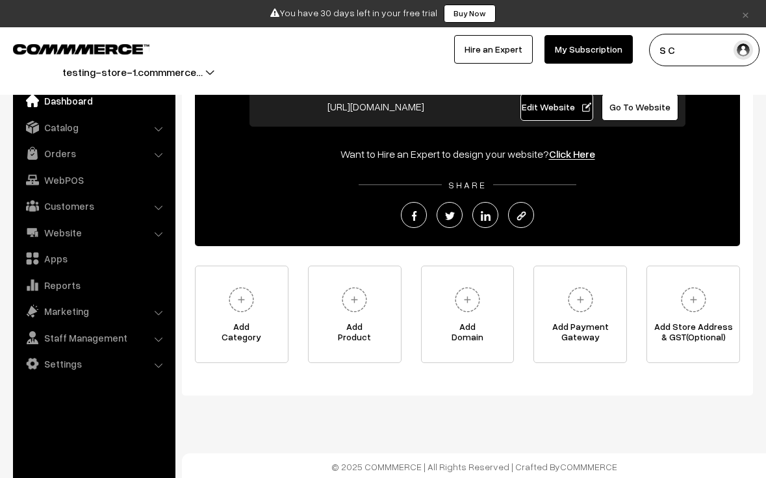
scroll to position [121, 0]
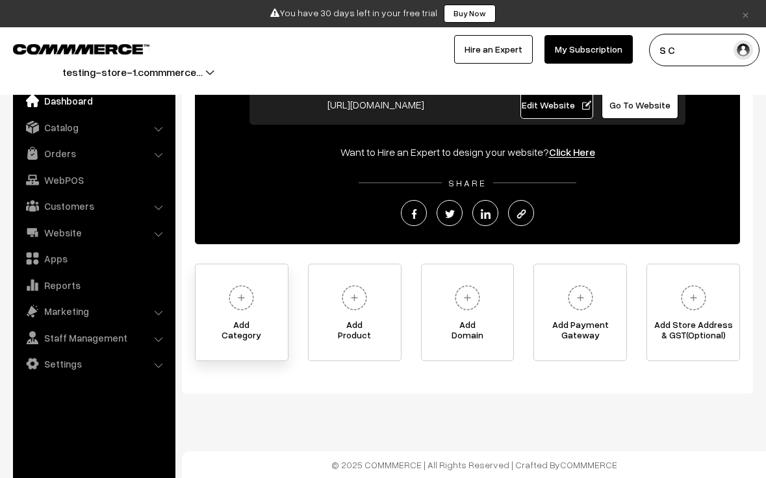
click at [247, 311] on img at bounding box center [241, 298] width 36 height 36
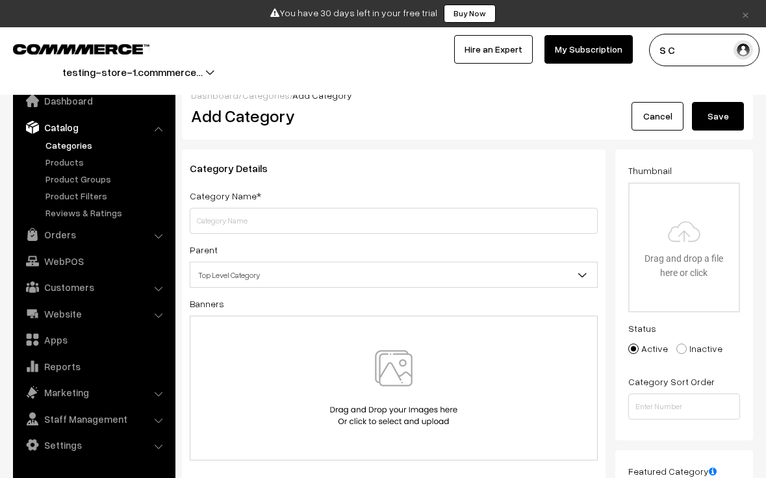
click at [255, 96] on link "Categories" at bounding box center [265, 95] width 47 height 11
